Goal: Task Accomplishment & Management: Use online tool/utility

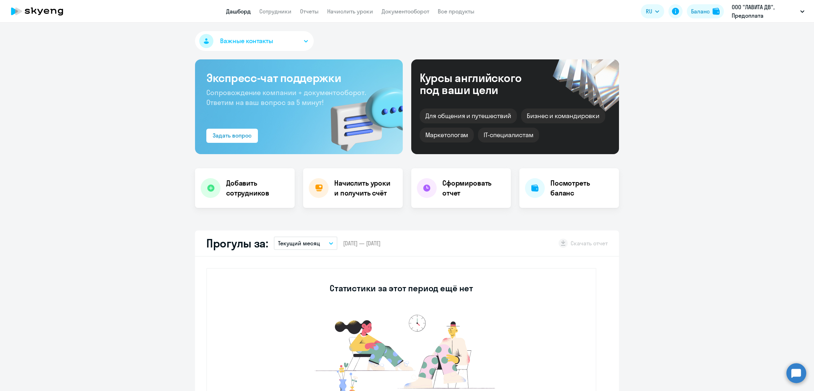
click at [355, 15] on app-menu-item-link "Начислить уроки" at bounding box center [350, 11] width 46 height 9
click at [357, 10] on link "Начислить уроки" at bounding box center [350, 11] width 46 height 7
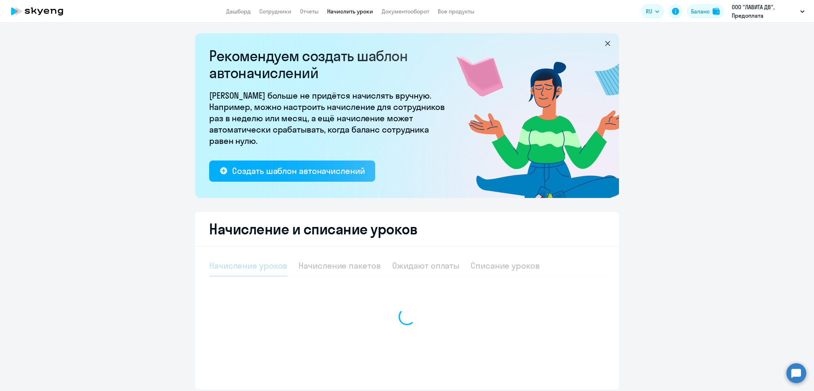
select select "10"
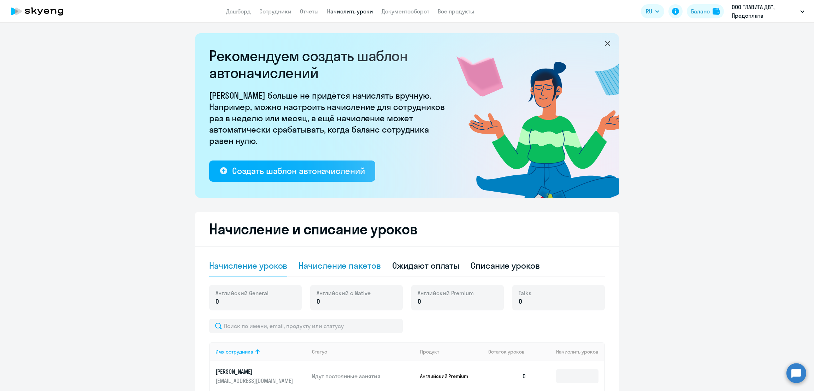
click at [366, 259] on div "Начисление пакетов" at bounding box center [340, 265] width 82 height 21
select select "10"
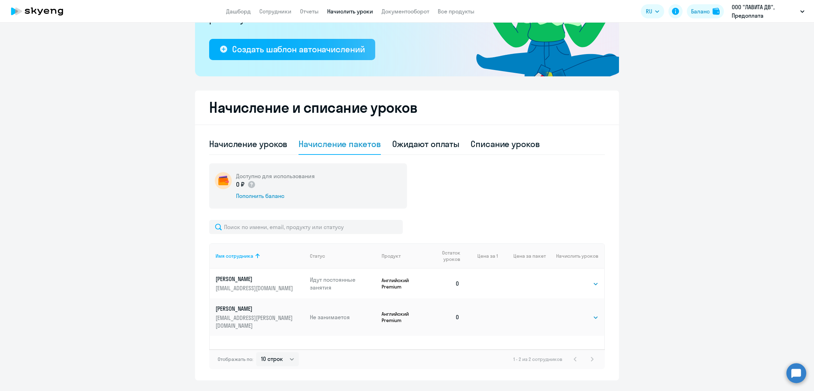
scroll to position [139, 0]
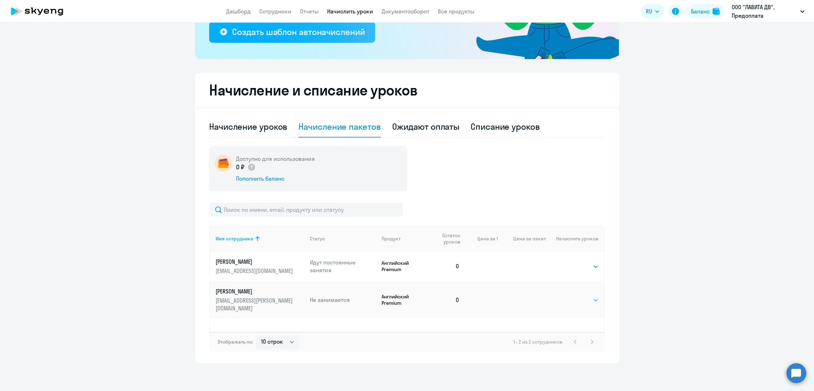
click at [586, 297] on select "Выбрать 4 8 16 32 64 96 128" at bounding box center [584, 300] width 29 height 8
select select "16"
click at [570, 296] on select "Выбрать 4 8 16 32 64 96 128" at bounding box center [584, 300] width 29 height 8
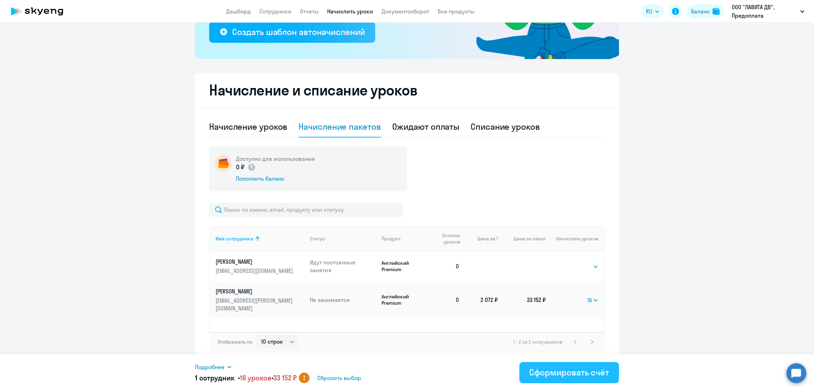
click at [574, 373] on div "Сформировать счёт" at bounding box center [570, 372] width 80 height 11
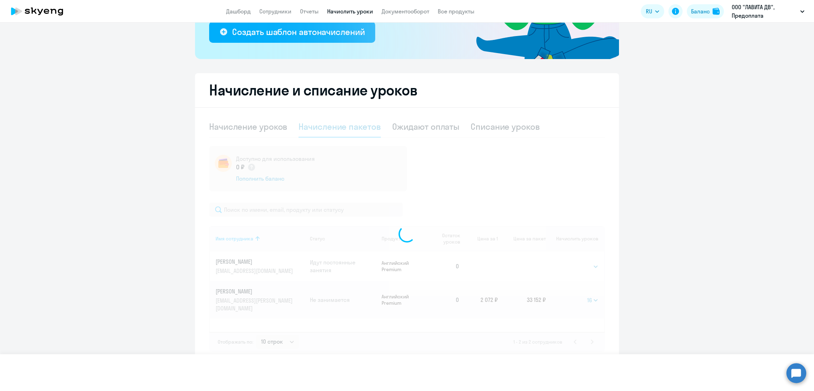
select select
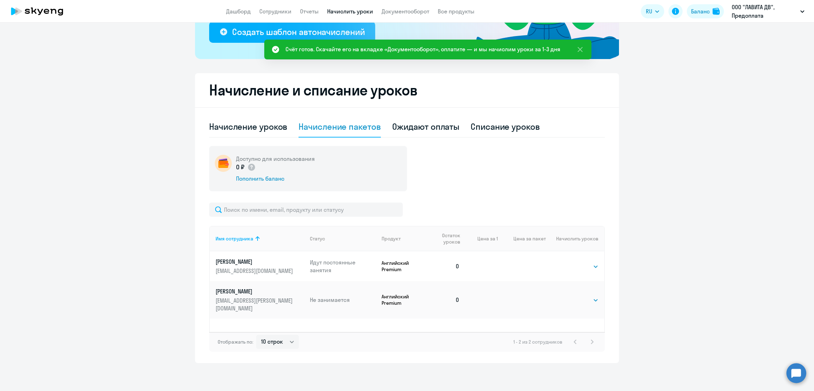
click at [508, 47] on div "Счёт готов. Скачайте его на вкладке «Документооборот», оплатите — и мы начислим…" at bounding box center [423, 49] width 275 height 8
click at [400, 8] on link "Документооборот" at bounding box center [406, 11] width 48 height 7
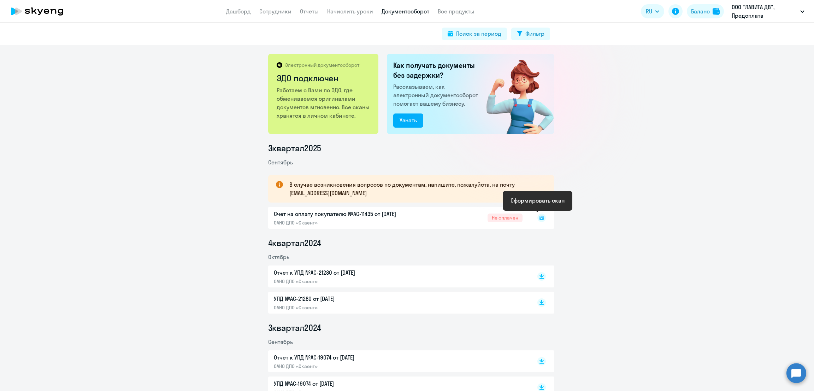
click at [540, 218] on icon at bounding box center [542, 218] width 4 height 4
click at [540, 217] on icon at bounding box center [542, 217] width 4 height 4
